Goal: Task Accomplishment & Management: Manage account settings

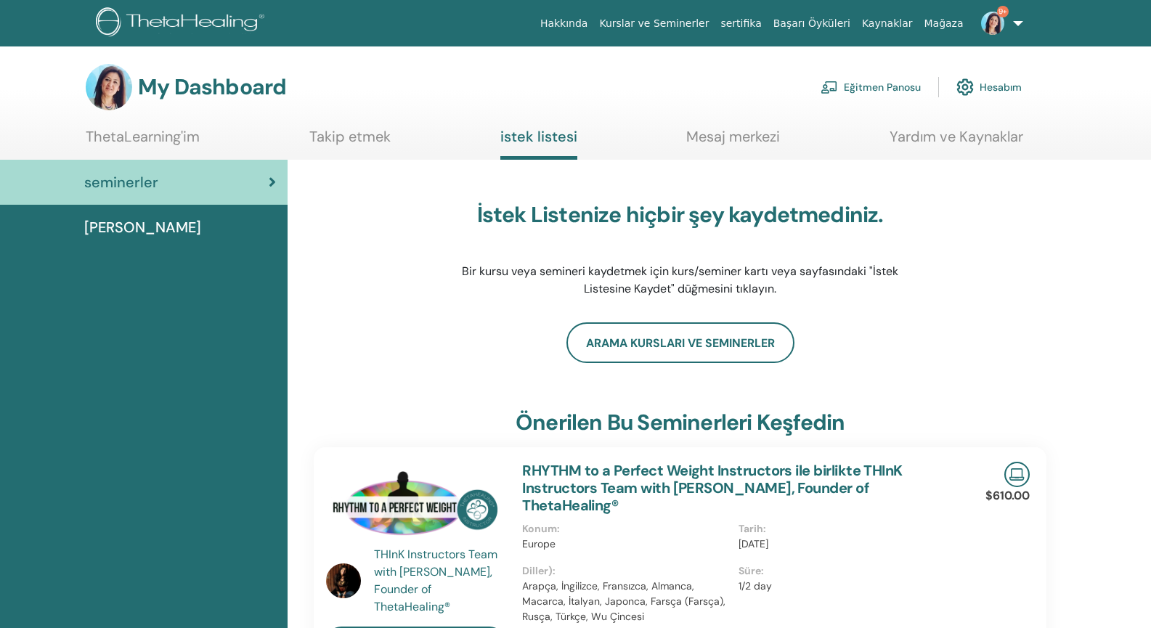
click at [863, 87] on link "Eğitmen Panosu" at bounding box center [871, 87] width 100 height 32
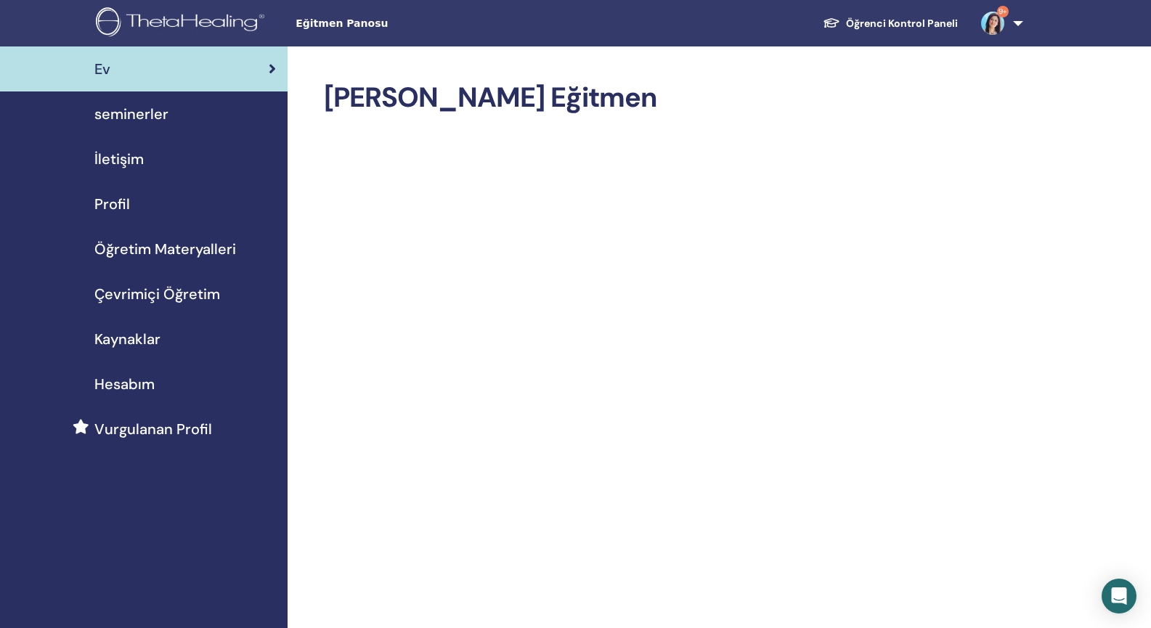
click at [149, 113] on span "seminerler" at bounding box center [131, 114] width 74 height 22
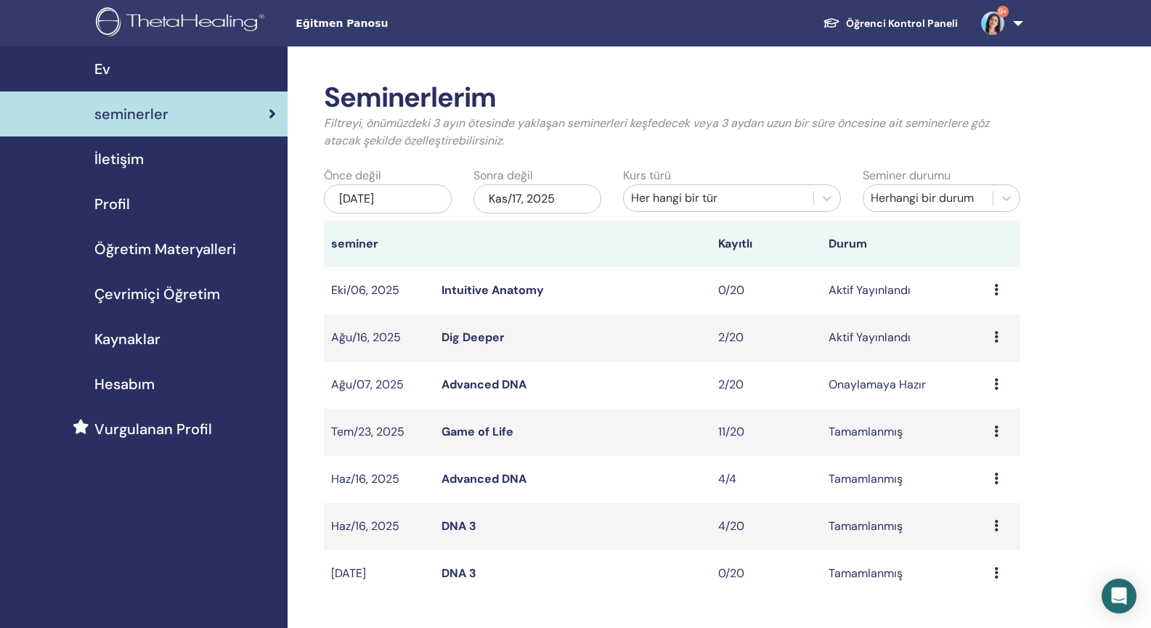
click at [476, 338] on link "Dig Deeper" at bounding box center [473, 337] width 63 height 15
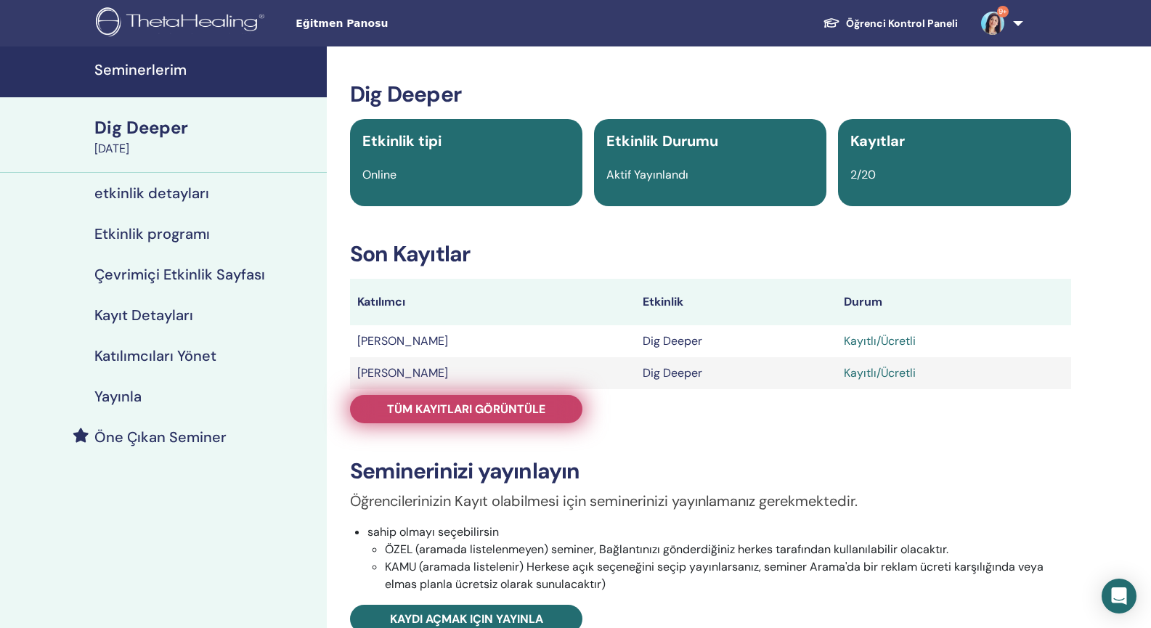
click at [475, 415] on span "Tüm kayıtları görüntüle" at bounding box center [466, 409] width 158 height 15
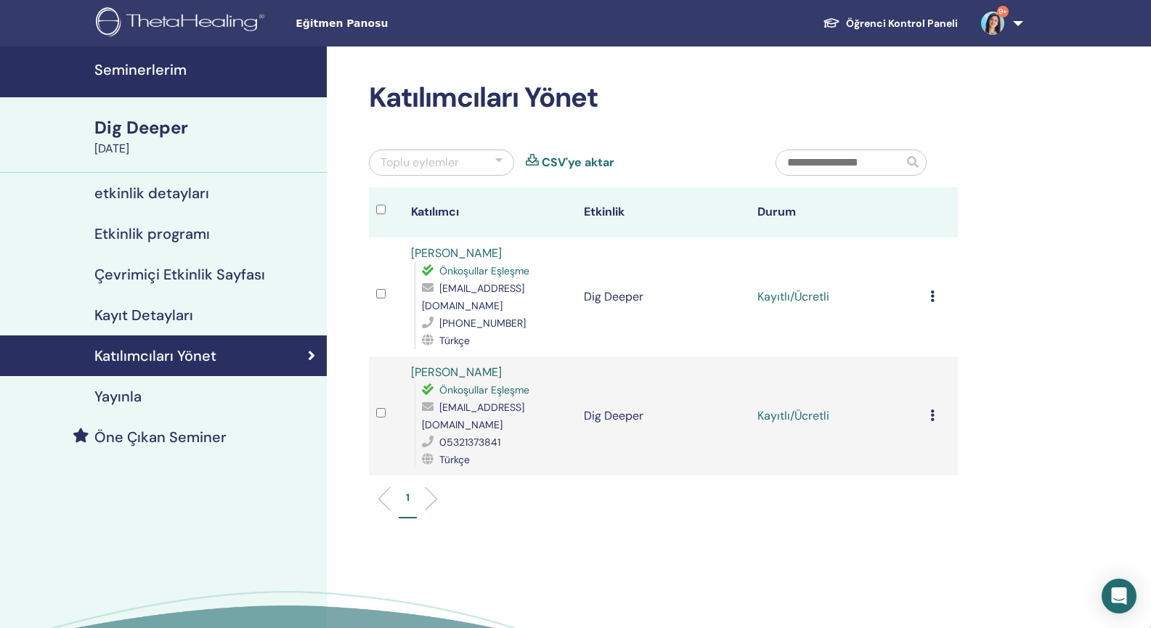
click at [147, 235] on h4 "Etkinlik programı" at bounding box center [151, 233] width 115 height 17
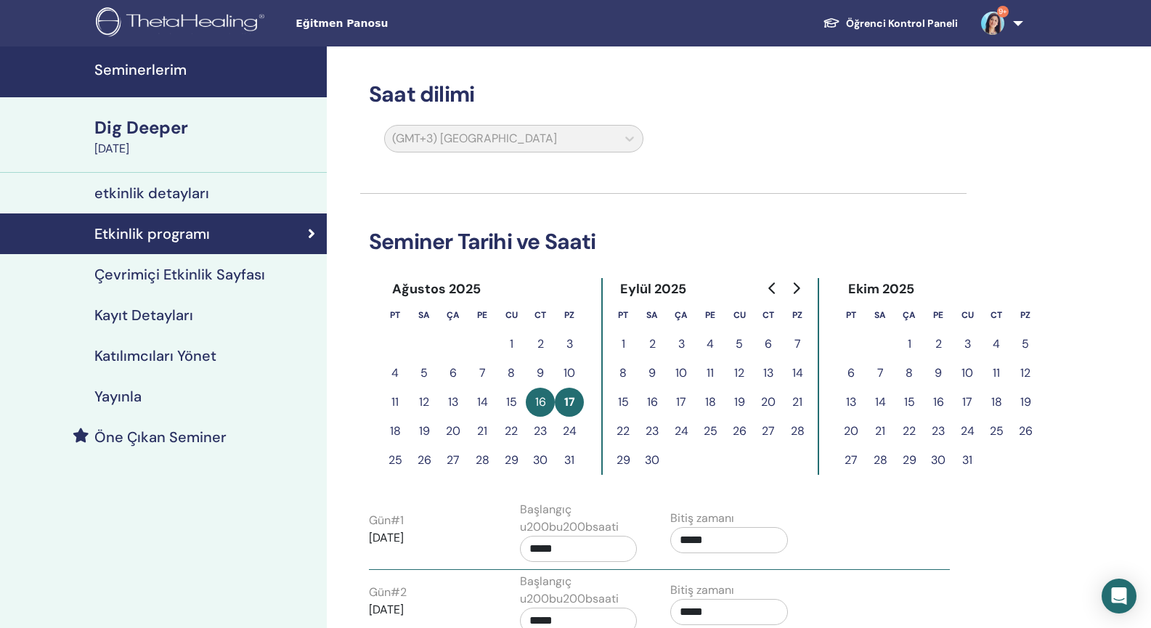
click at [572, 405] on button "17" at bounding box center [569, 402] width 29 height 29
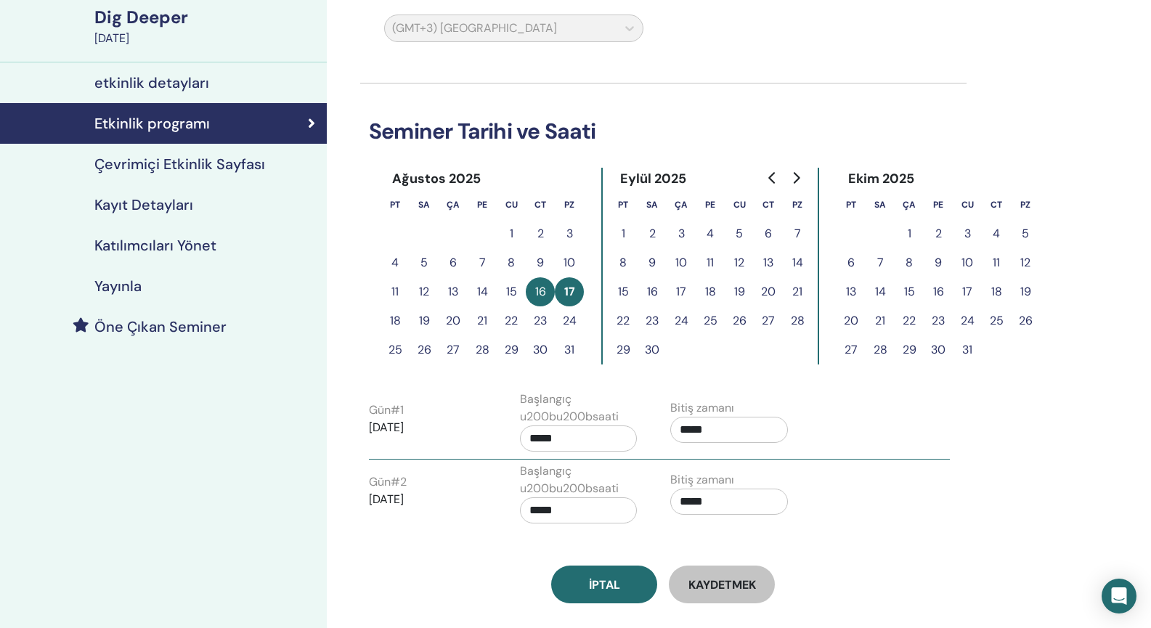
scroll to position [113, 0]
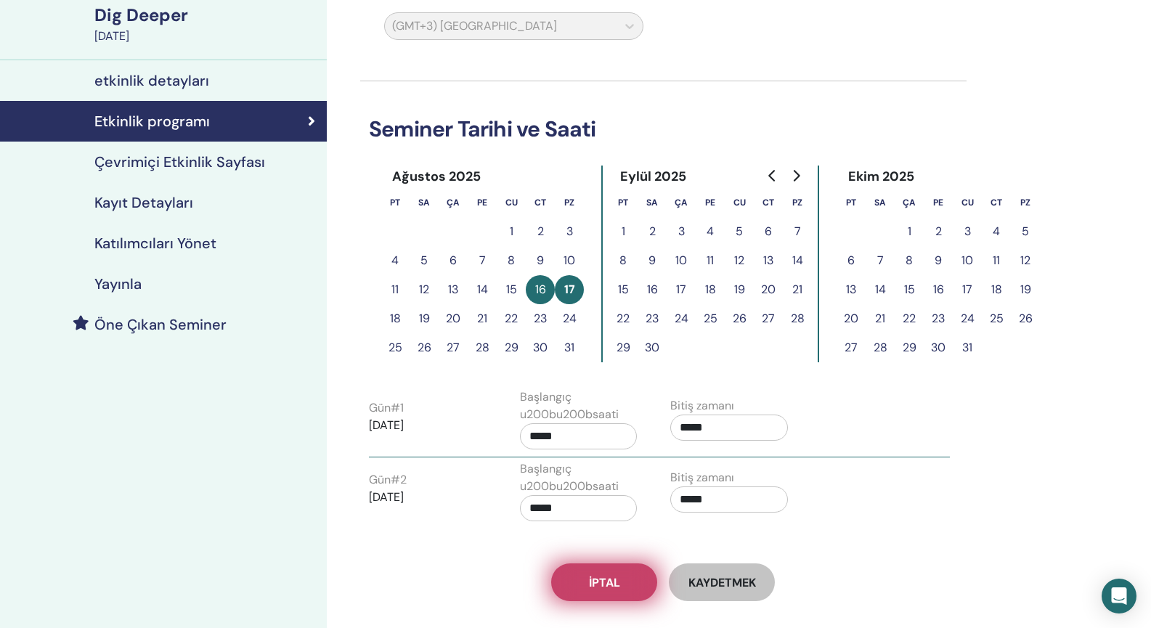
click at [615, 583] on span "İptal" at bounding box center [604, 582] width 31 height 15
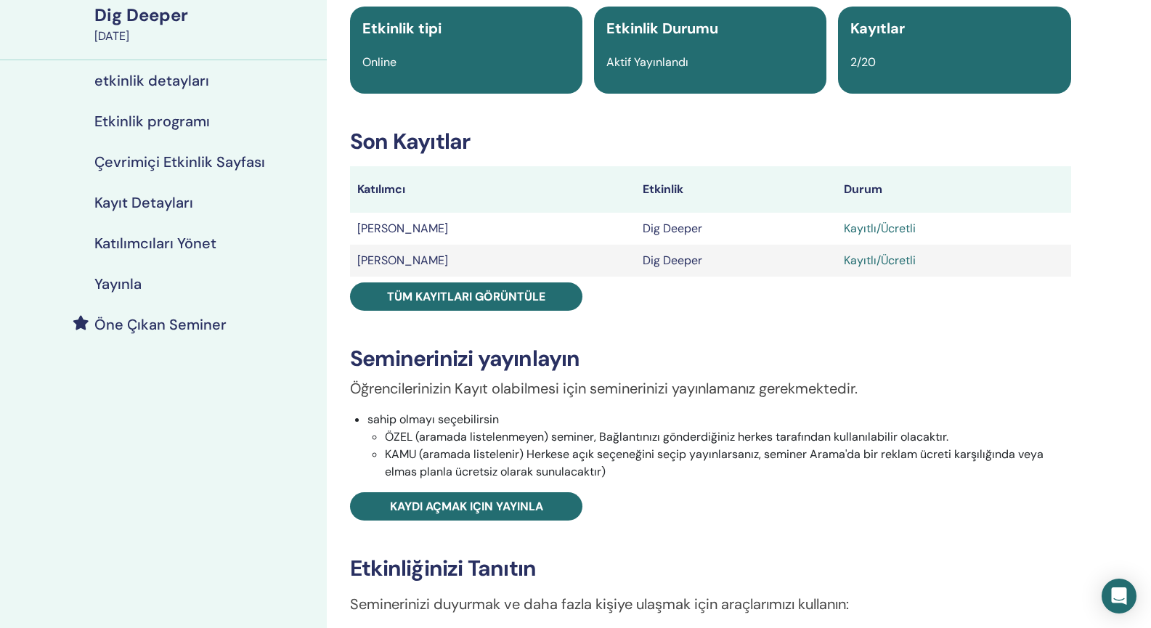
click at [179, 119] on h4 "Etkinlik programı" at bounding box center [151, 121] width 115 height 17
